Goal: Task Accomplishment & Management: Manage account settings

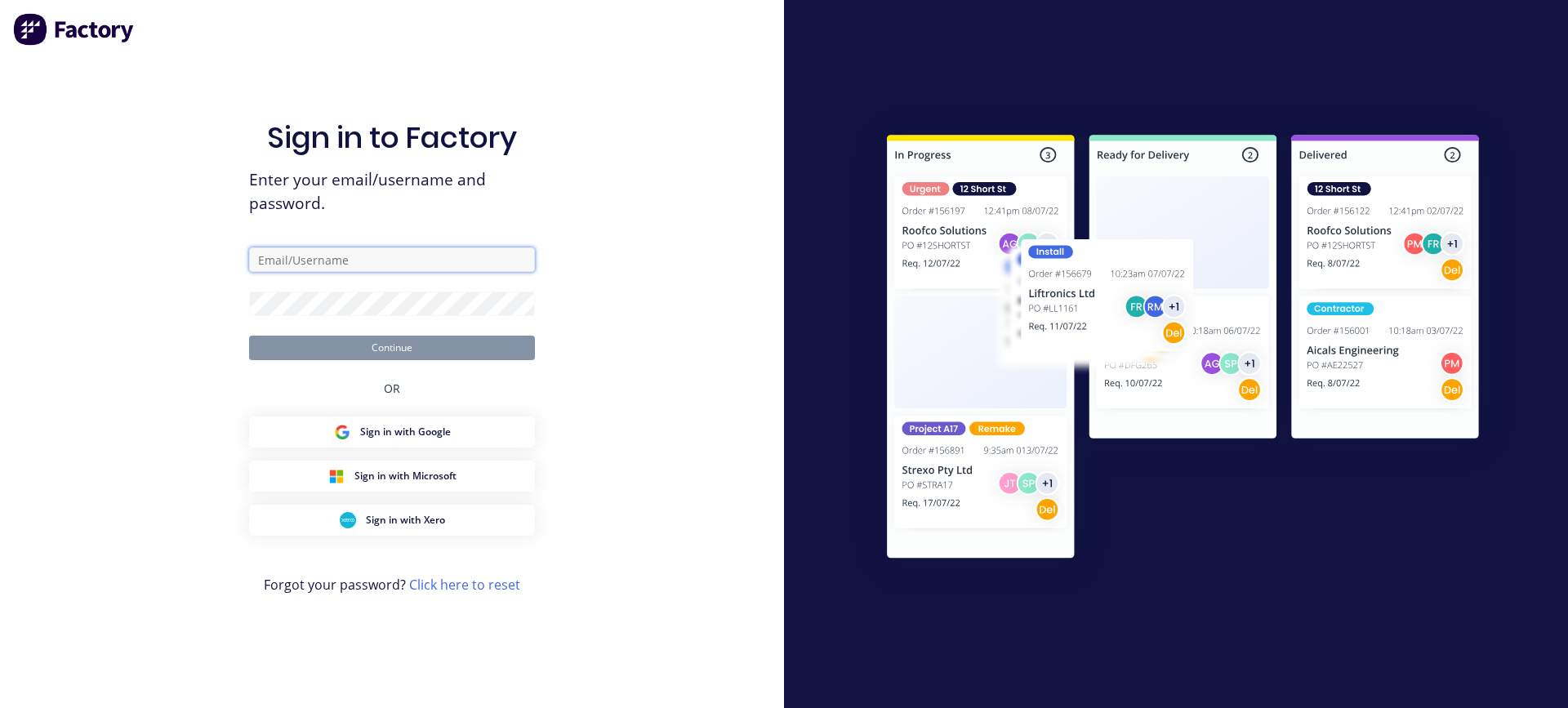
click at [385, 257] on input "text" at bounding box center [392, 259] width 286 height 25
type input "[EMAIL_ADDRESS][DOMAIN_NAME]"
click at [667, 262] on div "Sign in to Factory Enter your email/username and password. [PERSON_NAME][EMAIL_…" at bounding box center [392, 354] width 784 height 708
click at [616, 139] on div "Sign in to Factory Enter your email/username and password. [PERSON_NAME][EMAIL_…" at bounding box center [392, 354] width 784 height 708
click at [477, 368] on div "Sign in to Factory Enter your email/username and password. [PERSON_NAME][EMAIL_…" at bounding box center [392, 370] width 286 height 650
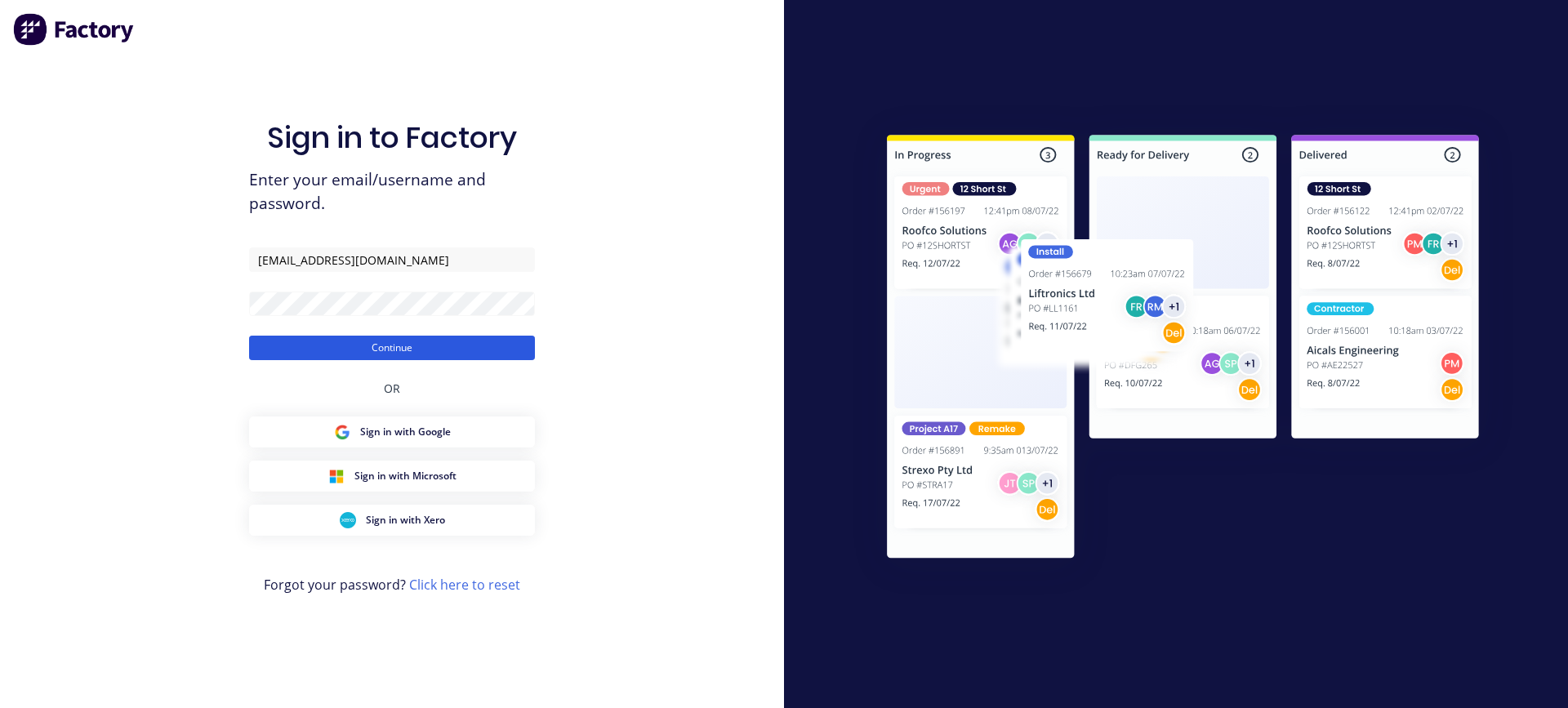
click at [469, 345] on button "Continue" at bounding box center [392, 347] width 286 height 25
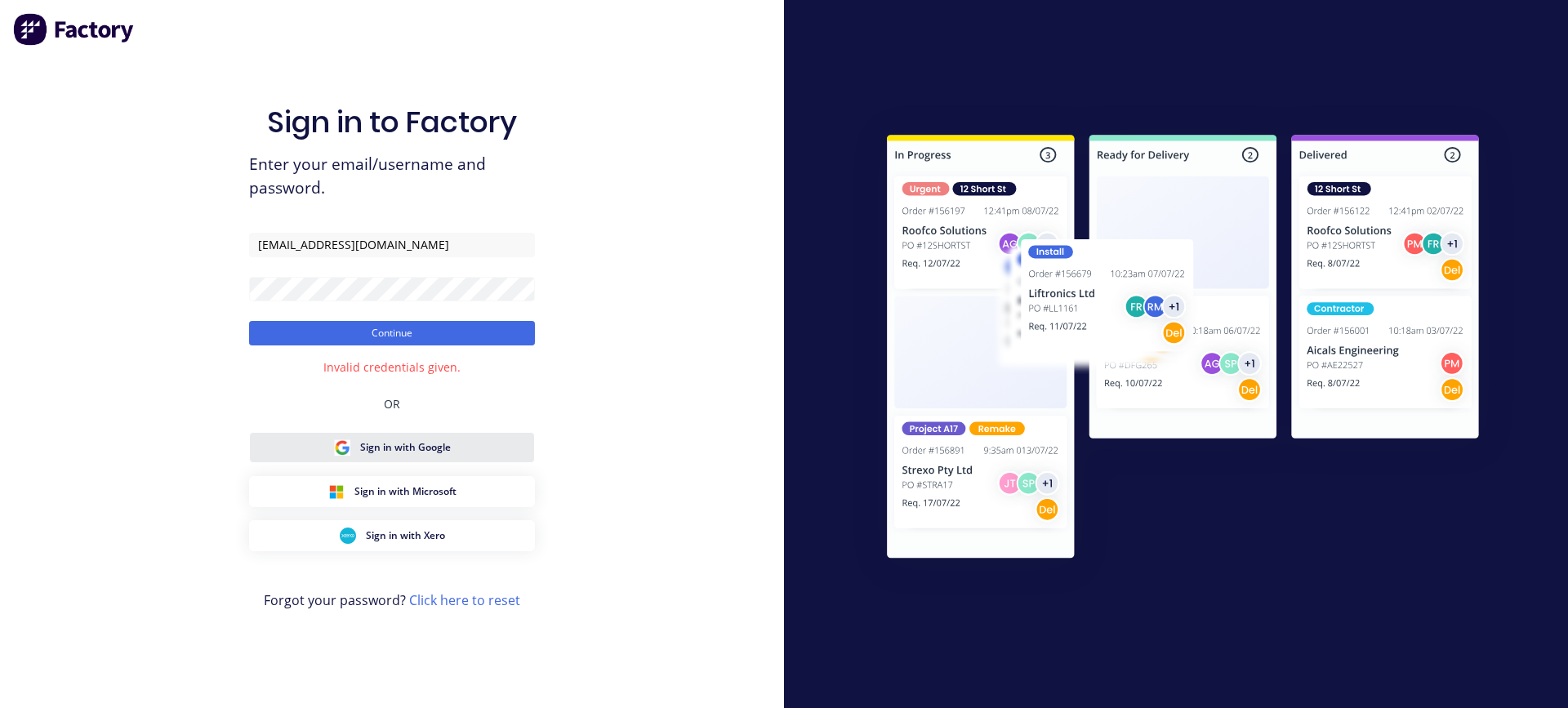
click at [477, 451] on button "Sign in with Google" at bounding box center [392, 448] width 286 height 31
click at [0, 340] on html "Sign in to Factory Enter your email/username and password. [PERSON_NAME][EMAIL_…" at bounding box center [784, 354] width 1568 height 708
click at [203, 362] on div "Sign in to Factory Enter your email/username and password. [PERSON_NAME][EMAIL_…" at bounding box center [392, 354] width 784 height 708
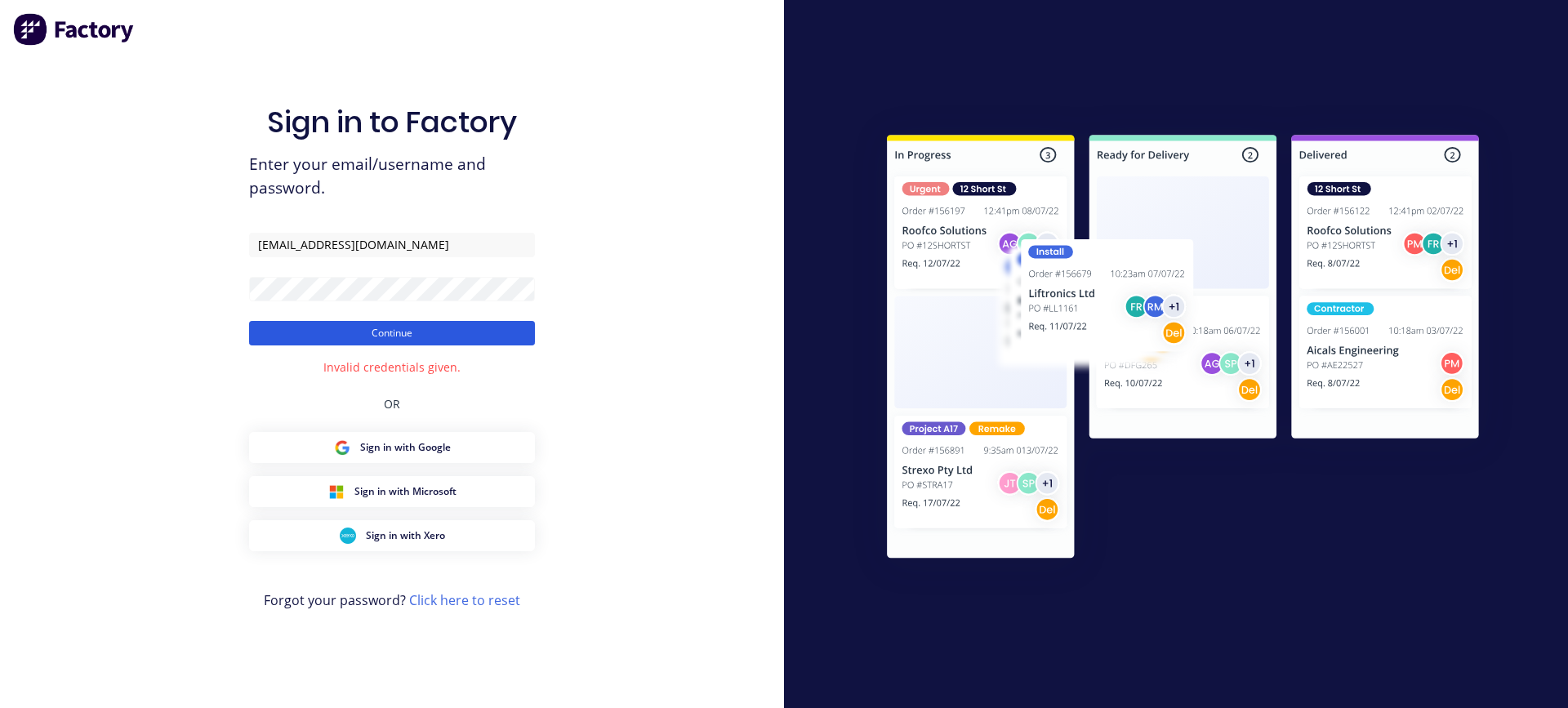
click at [287, 340] on button "Continue" at bounding box center [392, 333] width 286 height 25
click at [295, 335] on button "Continue" at bounding box center [392, 333] width 286 height 25
click at [581, 256] on div "Sign in to Factory Enter your email/username and password. [PERSON_NAME][EMAIL_…" at bounding box center [392, 354] width 784 height 708
click at [286, 302] on form "[EMAIL_ADDRESS][DOMAIN_NAME] Continue" at bounding box center [392, 289] width 286 height 113
click at [191, 320] on div "Sign in to Factory Enter your email/username and password. [PERSON_NAME][EMAIL_…" at bounding box center [392, 354] width 784 height 708
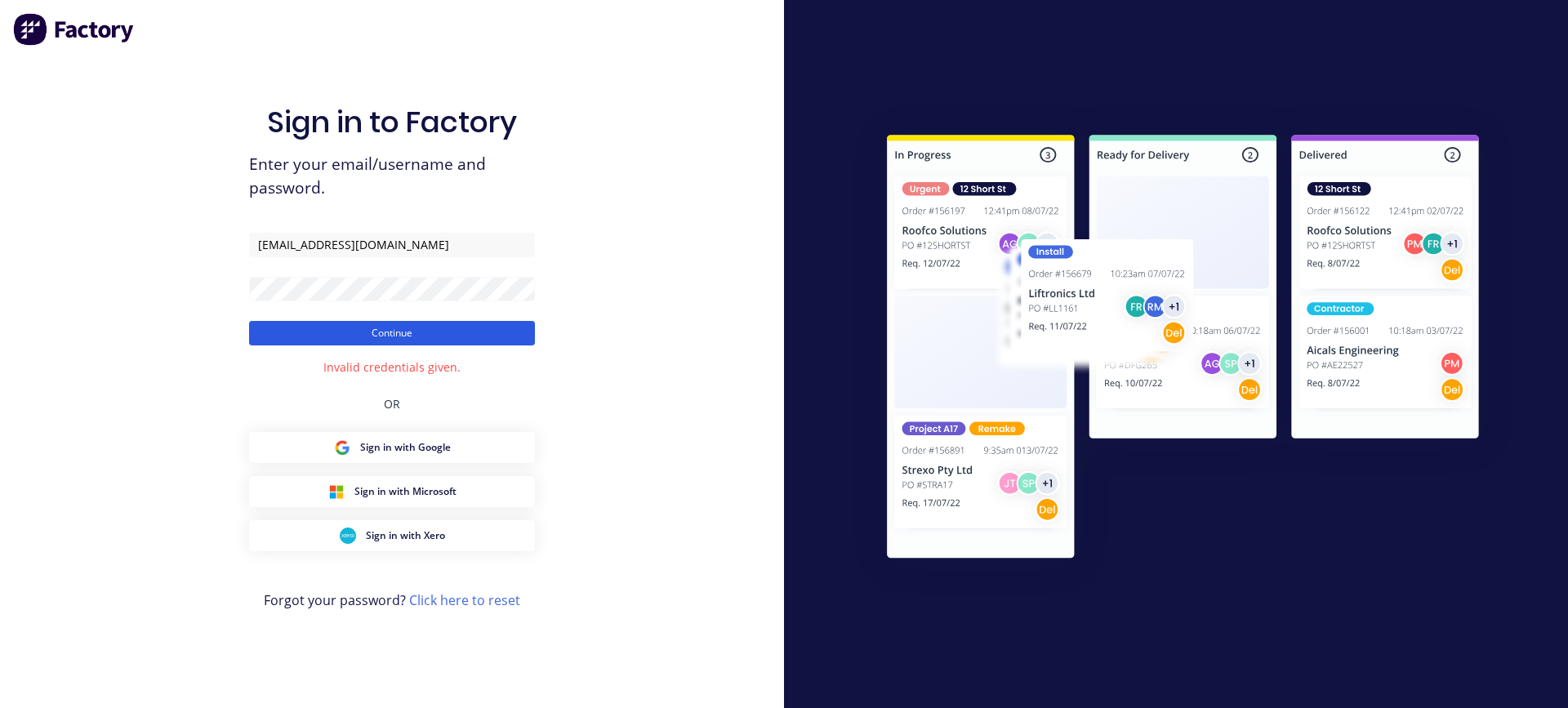
click at [338, 341] on button "Continue" at bounding box center [392, 333] width 286 height 25
click at [621, 239] on div "Sign in to Factory Enter your email/username and password. [PERSON_NAME][EMAIL_…" at bounding box center [392, 354] width 784 height 708
click at [474, 607] on link "Click here to reset" at bounding box center [464, 601] width 111 height 18
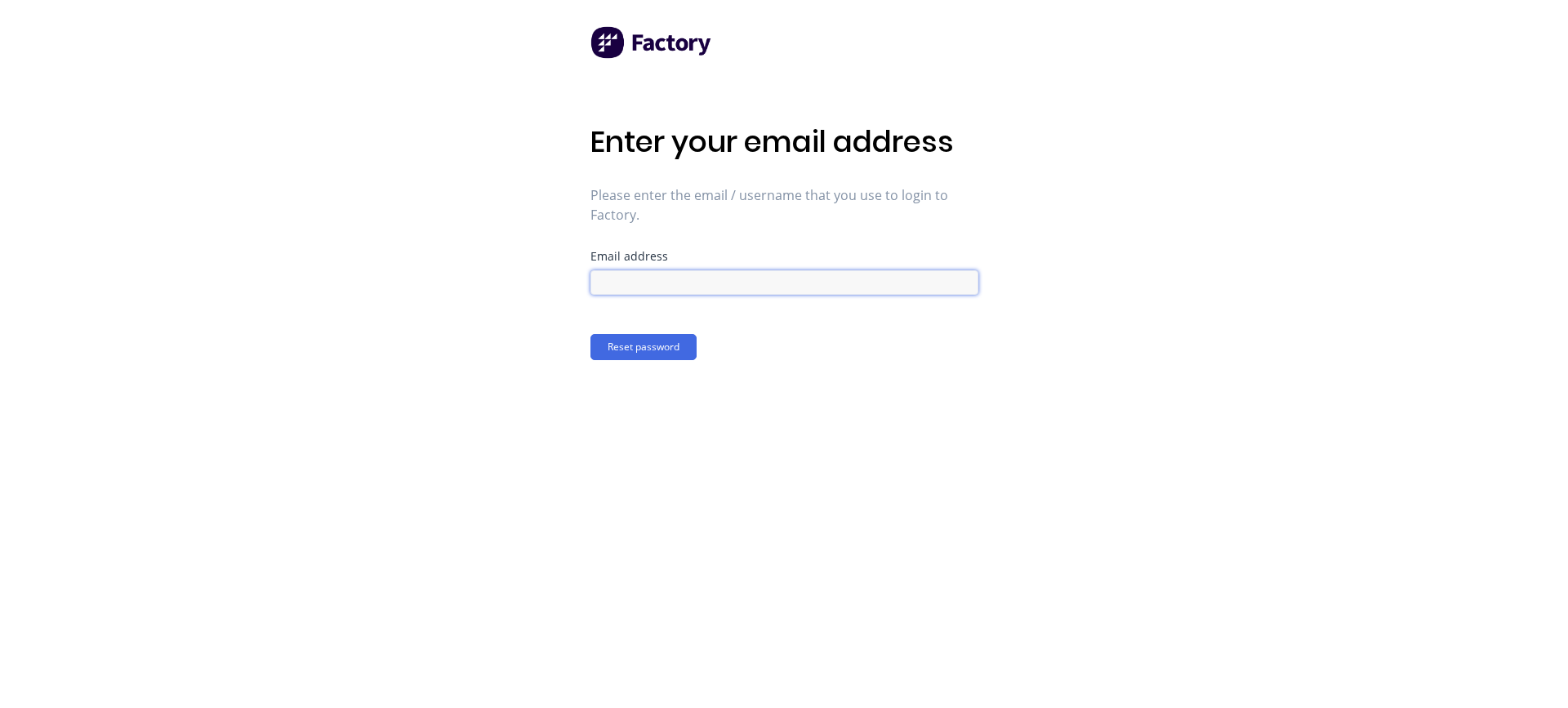
click at [738, 291] on input at bounding box center [784, 283] width 388 height 25
type input "[EMAIL_ADDRESS][DOMAIN_NAME]"
click at [635, 344] on button "Reset password" at bounding box center [643, 347] width 106 height 26
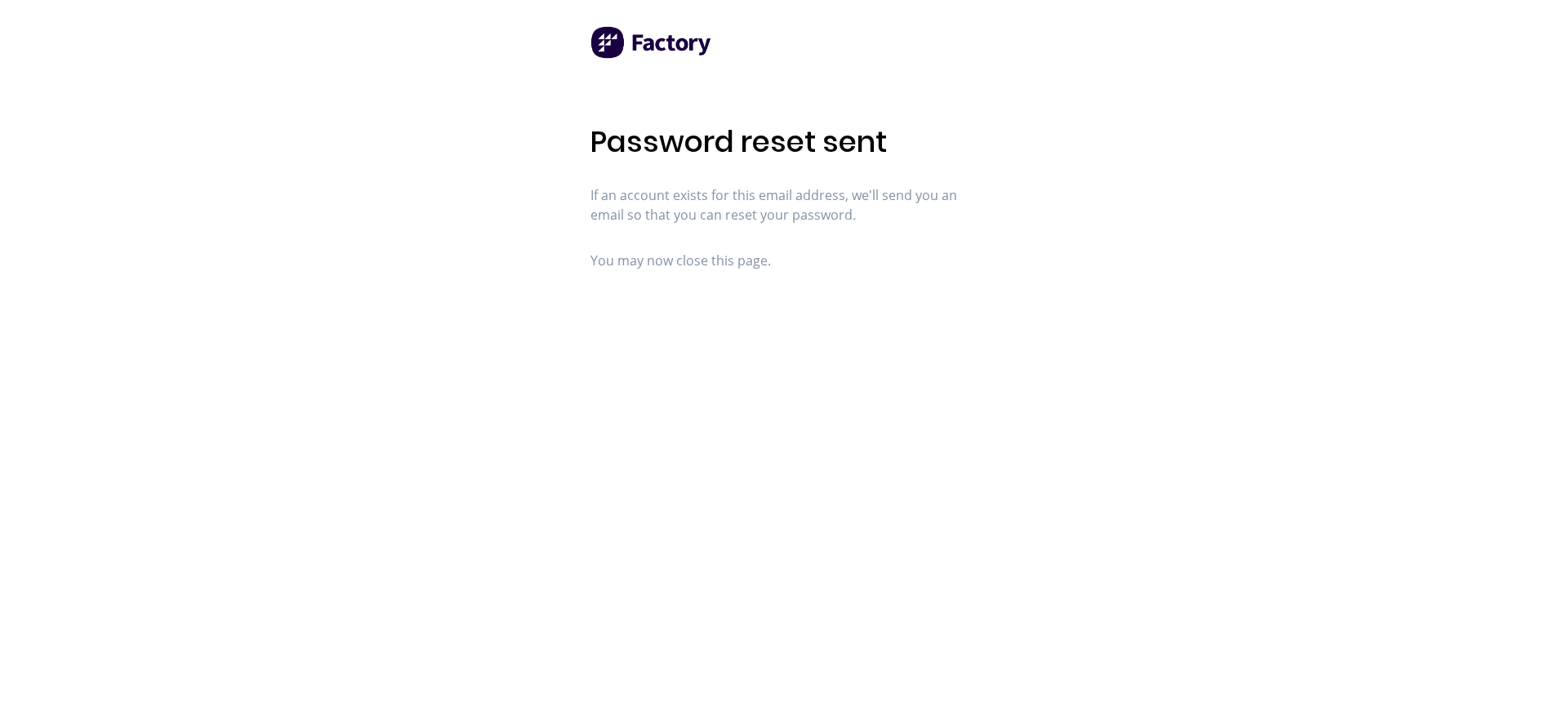
click at [920, 100] on div "Password reset sent If an account exists for this email address, we'll send you…" at bounding box center [784, 354] width 388 height 708
click at [650, 254] on span "You may now close this page." at bounding box center [784, 261] width 388 height 20
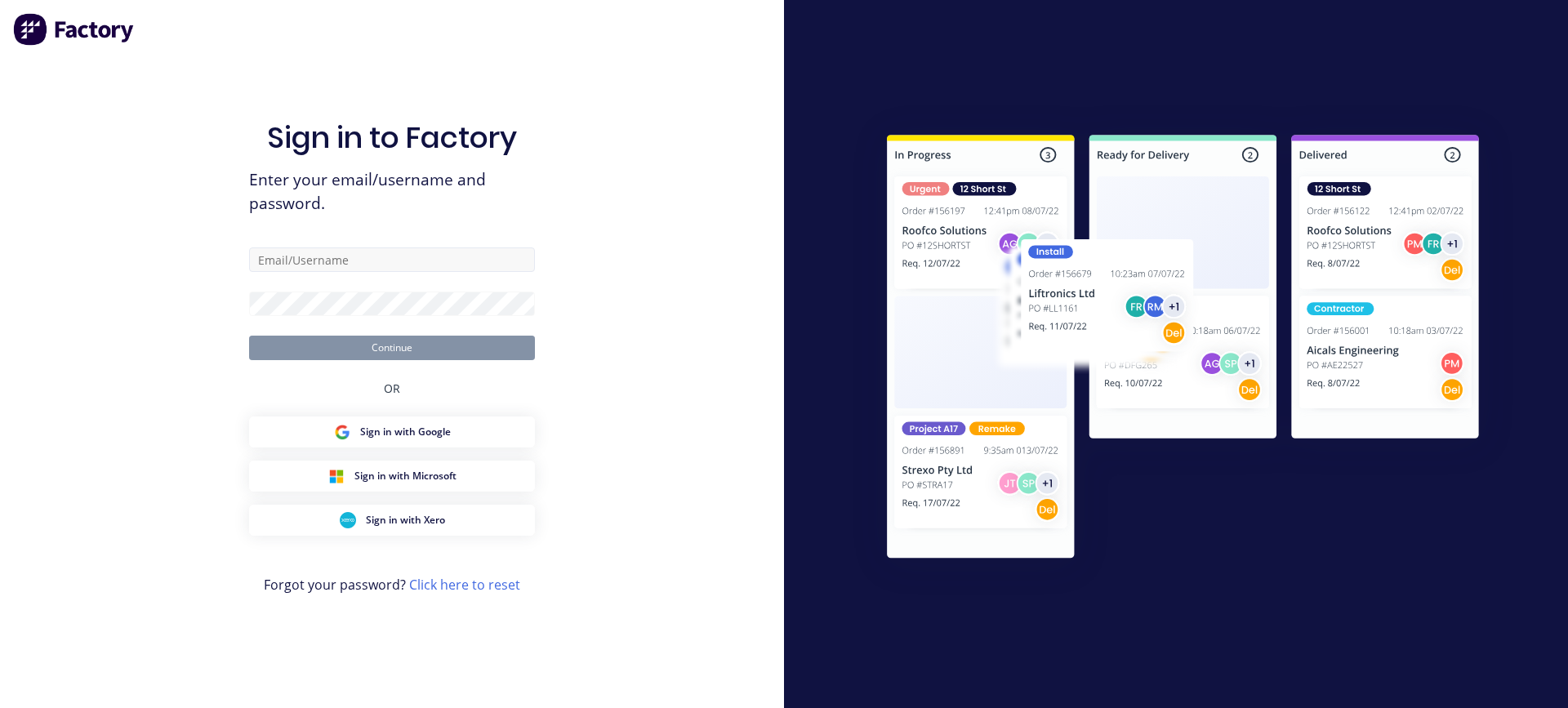
drag, startPoint x: 402, startPoint y: 240, endPoint x: 400, endPoint y: 254, distance: 14.1
click at [401, 250] on div "Sign in to Factory Enter your email/username and password. Continue OR Sign in …" at bounding box center [392, 370] width 286 height 650
click at [396, 263] on input "text" at bounding box center [392, 259] width 286 height 25
type input "[EMAIL_ADDRESS][DOMAIN_NAME]"
click at [296, 355] on button "Continue" at bounding box center [392, 347] width 286 height 25
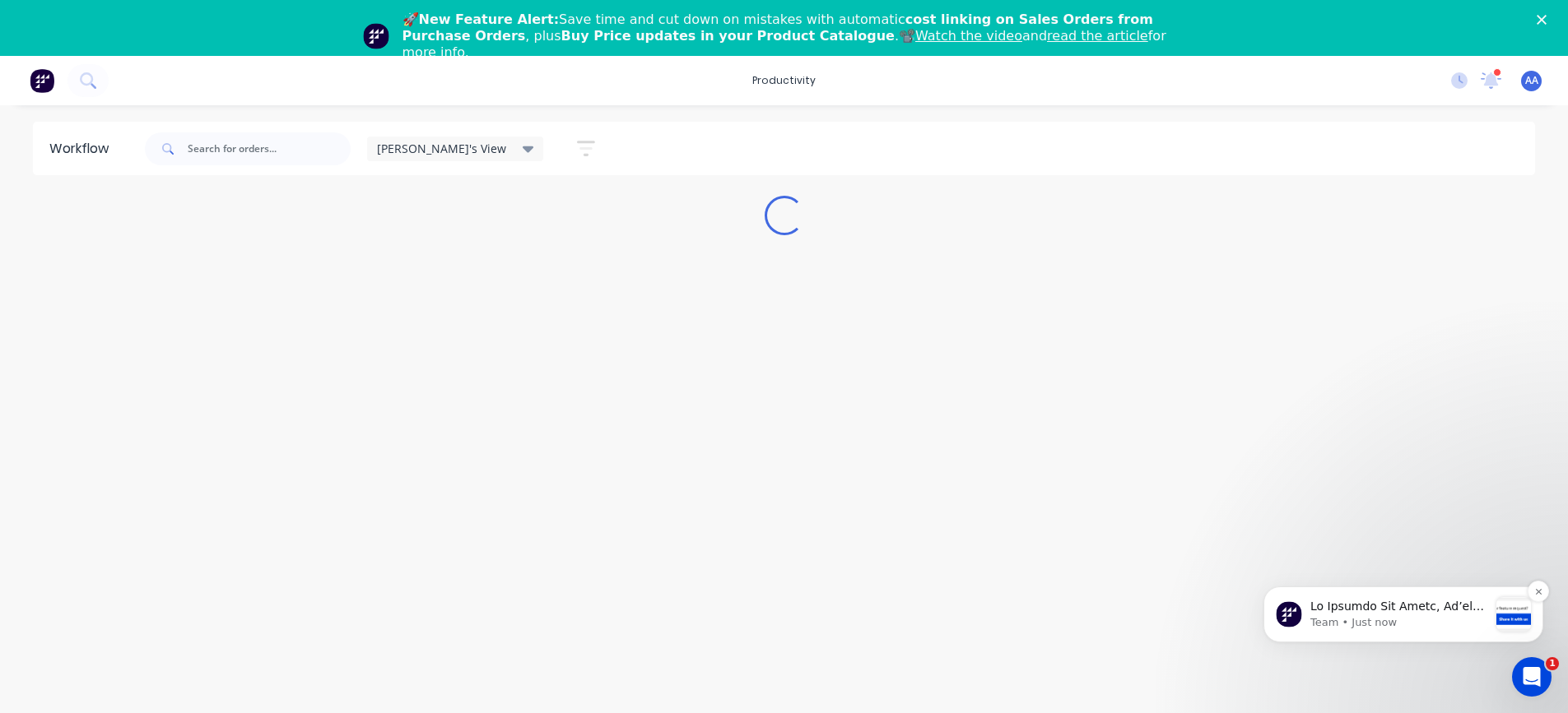
click at [1497, 613] on div "message notification from Team, Just now. Hi Factory Pro Abdul, We’ve rolled ou…" at bounding box center [1513, 615] width 35 height 35
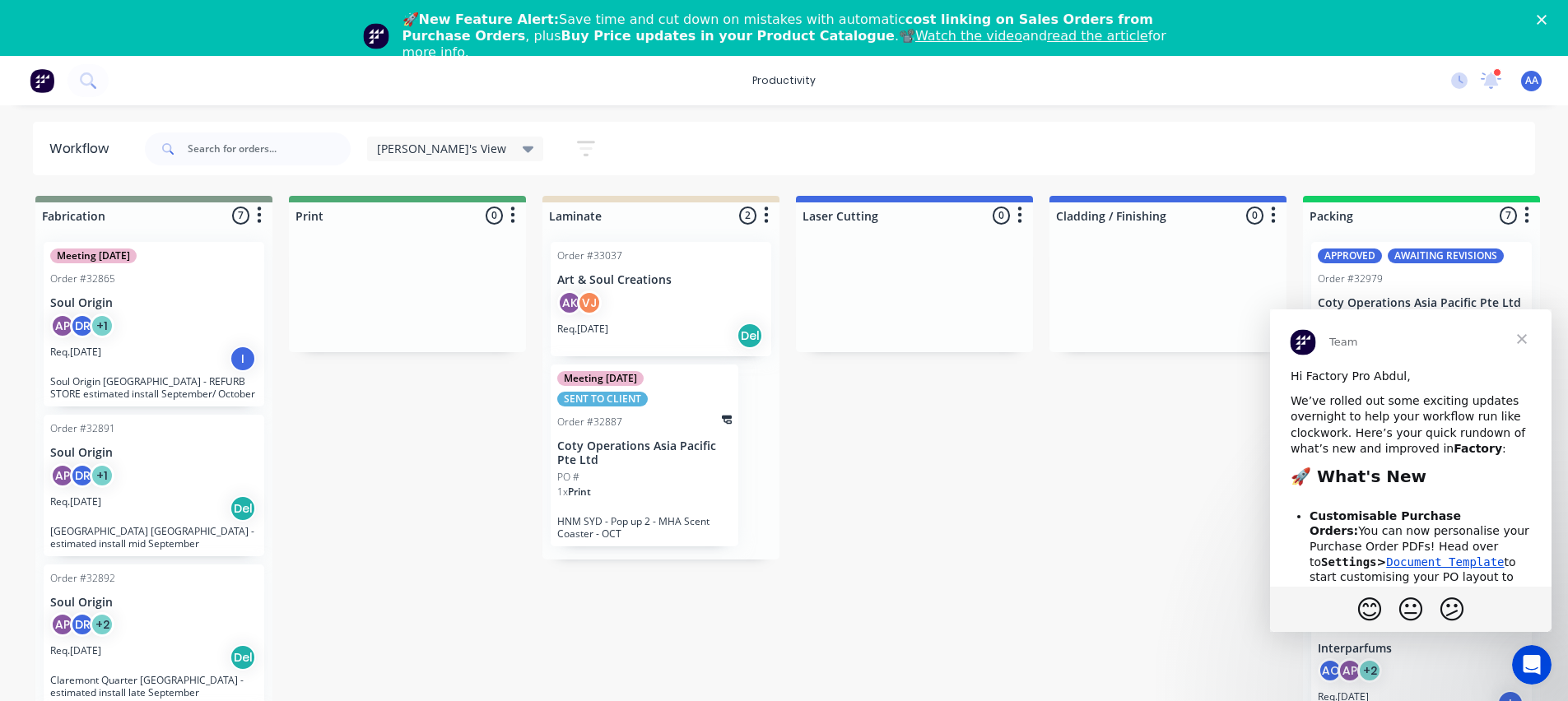
click at [1517, 337] on span "Close" at bounding box center [1521, 339] width 59 height 59
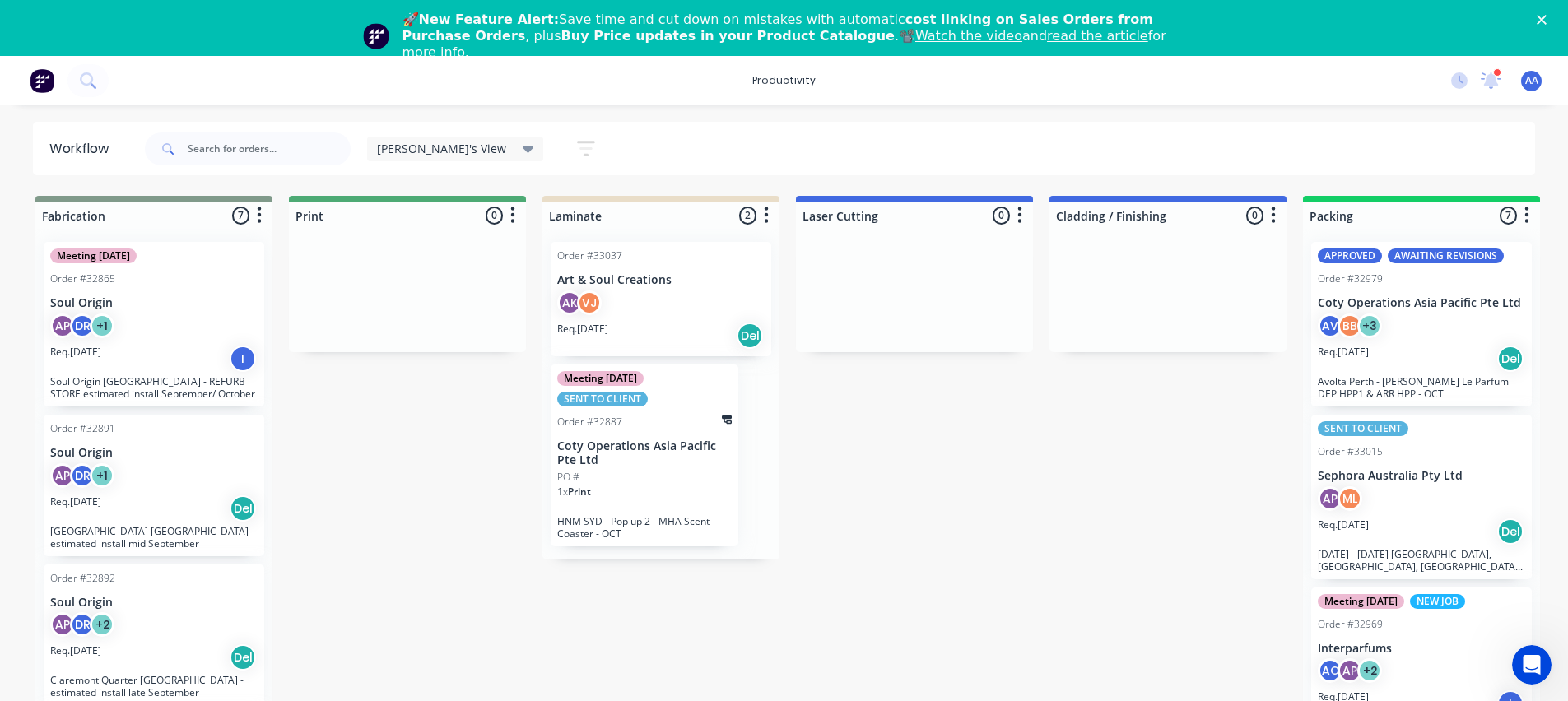
click at [666, 140] on div "[PERSON_NAME]'s View Save new view None edit [PERSON_NAME]'s View (Default) edi…" at bounding box center [838, 149] width 1394 height 49
click at [670, 131] on div "[PERSON_NAME]'s View Save new view None edit [PERSON_NAME]'s View (Default) edi…" at bounding box center [838, 149] width 1394 height 49
